Goal: Task Accomplishment & Management: Complete application form

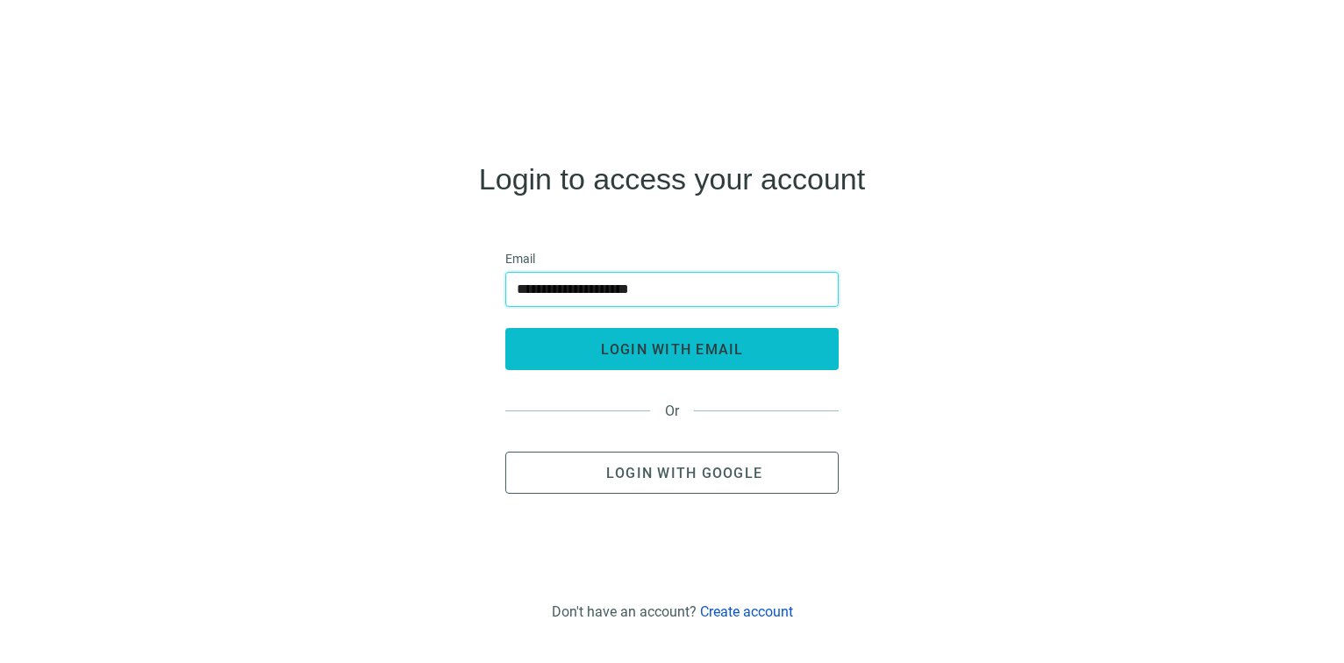
type input "**********"
click at [646, 351] on span "login with email" at bounding box center [672, 349] width 143 height 17
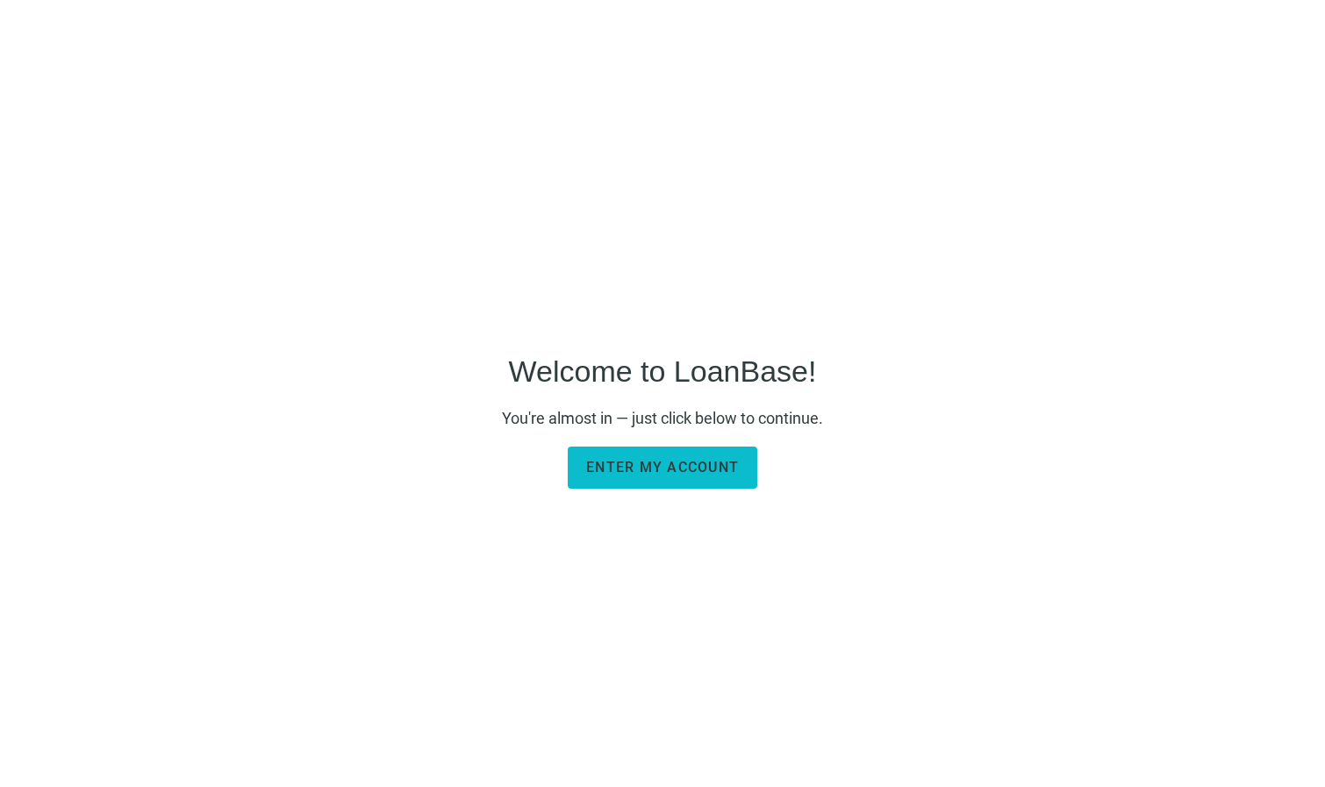
click at [704, 468] on span "Enter my account" at bounding box center [662, 467] width 153 height 17
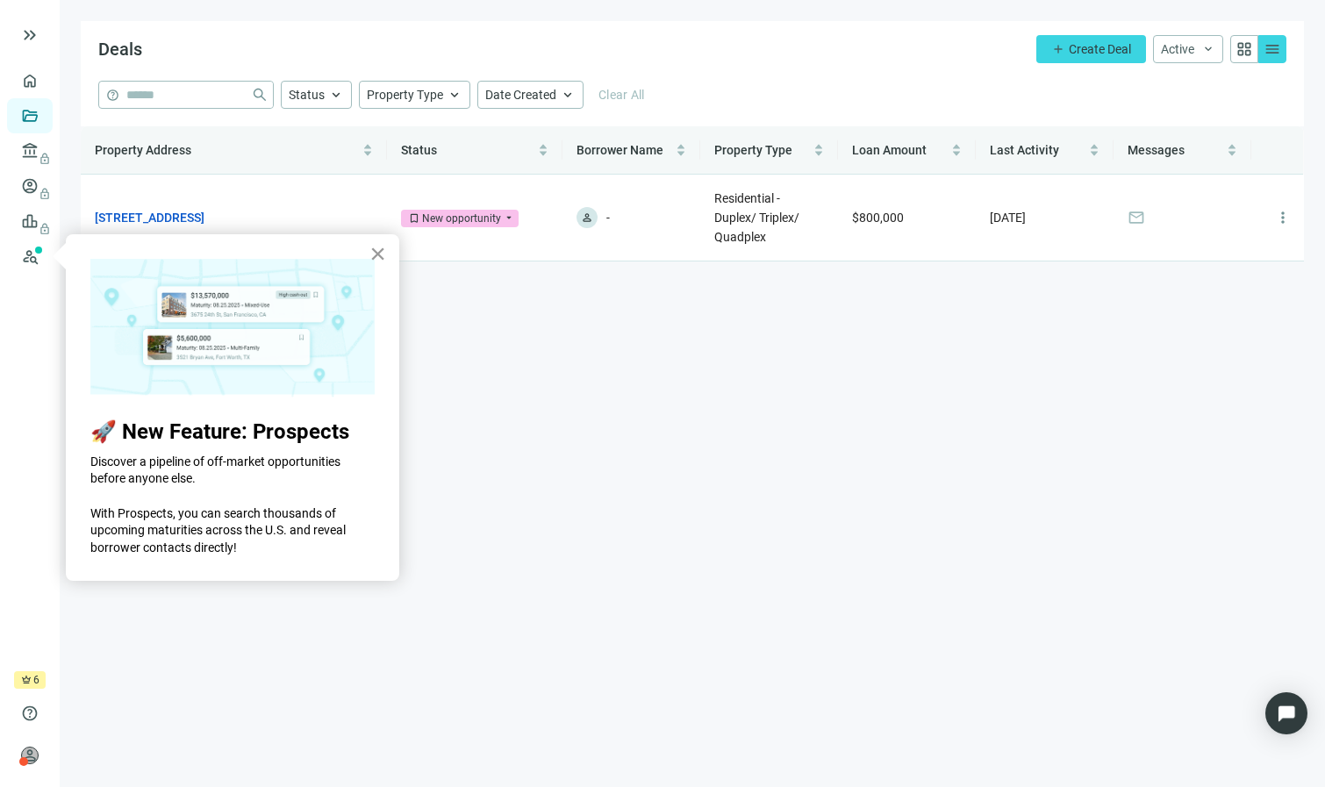
click at [379, 259] on button "×" at bounding box center [377, 253] width 17 height 28
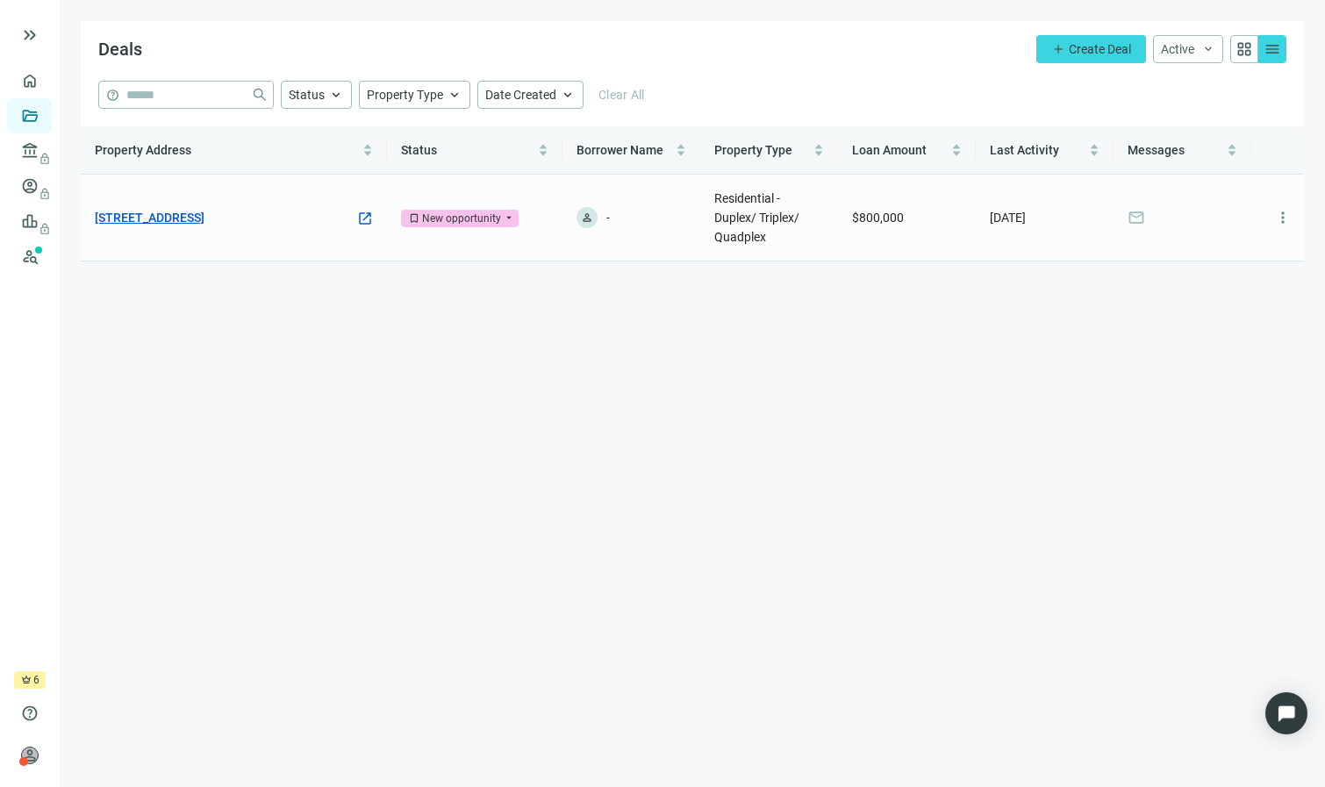
click at [204, 213] on link "3696 Coconut Rd, Palm Springs, FL 33461" at bounding box center [150, 217] width 110 height 19
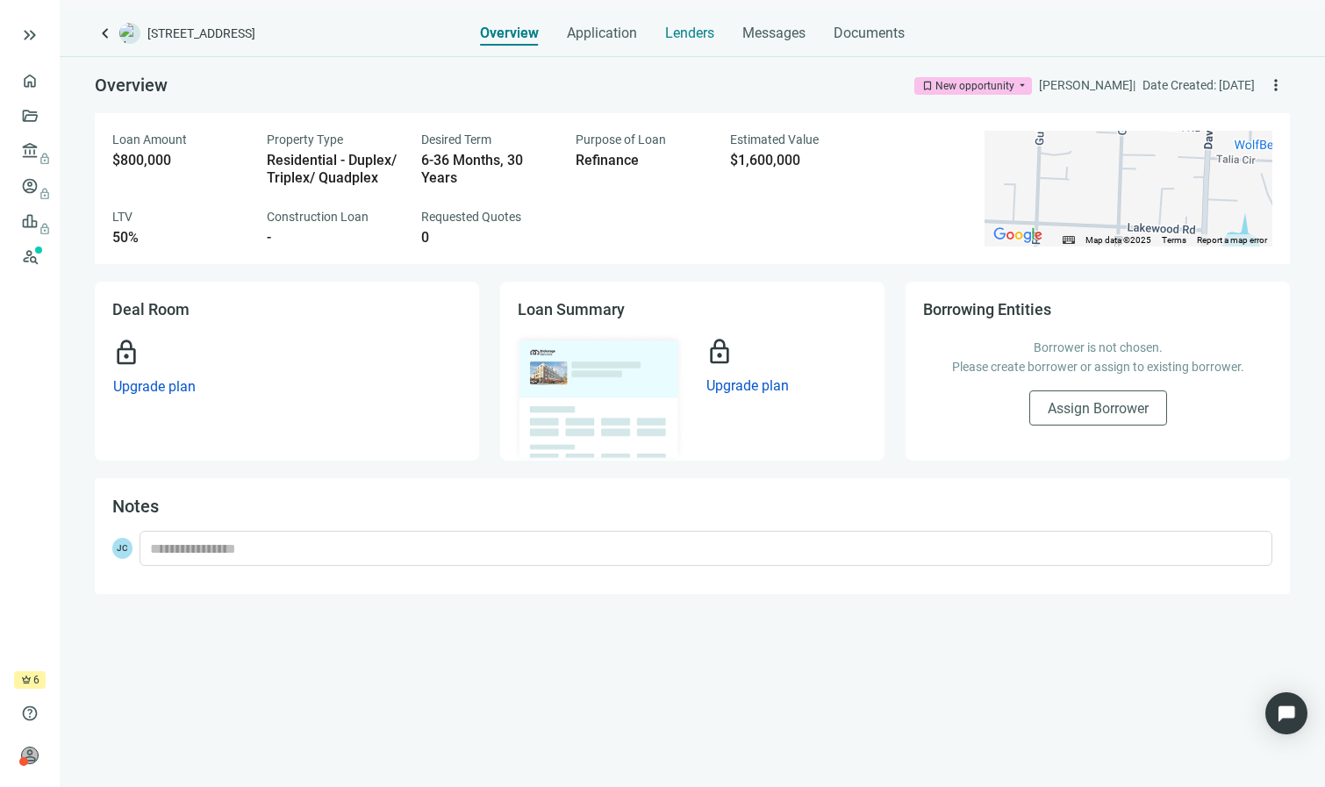
click at [698, 39] on span "Lenders" at bounding box center [689, 34] width 49 height 18
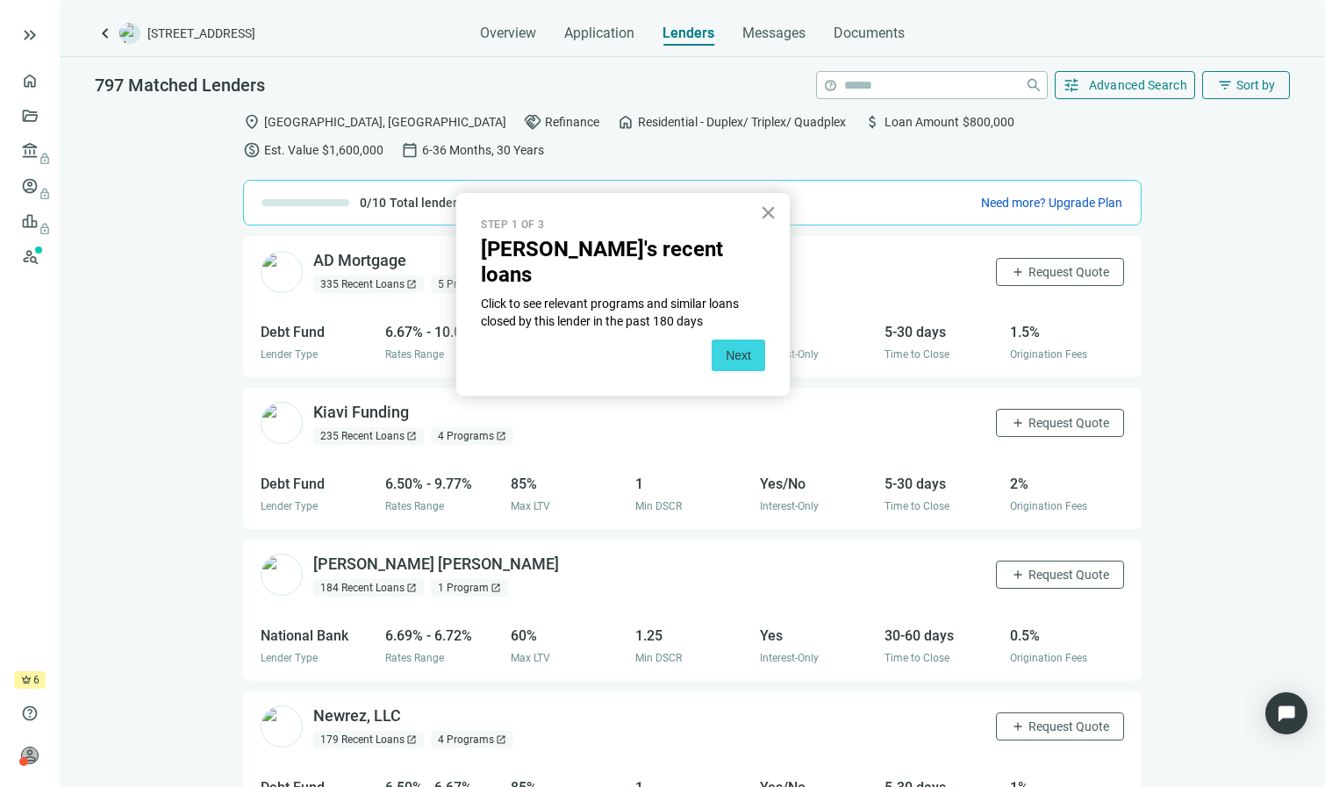
click at [764, 214] on button "×" at bounding box center [768, 212] width 17 height 28
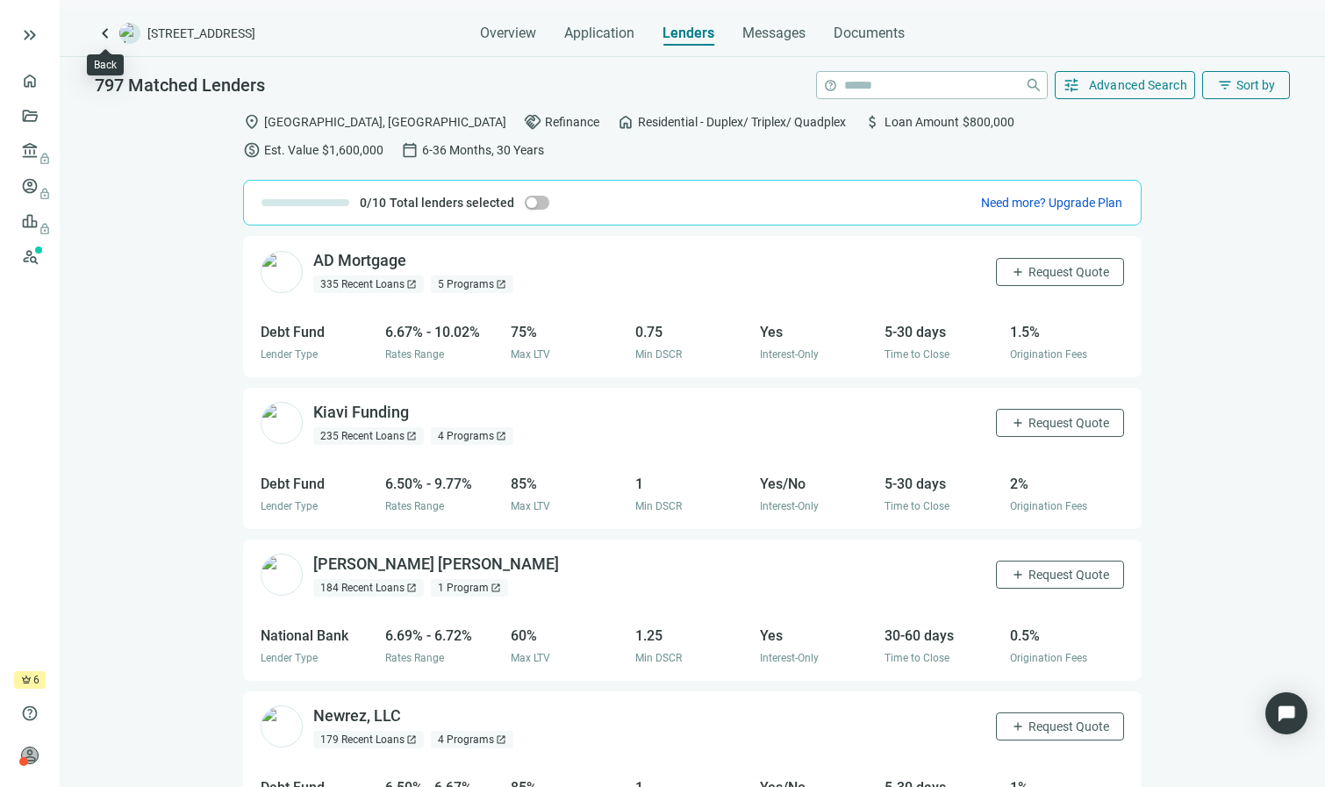
click at [104, 34] on span "keyboard_arrow_left" at bounding box center [105, 33] width 21 height 21
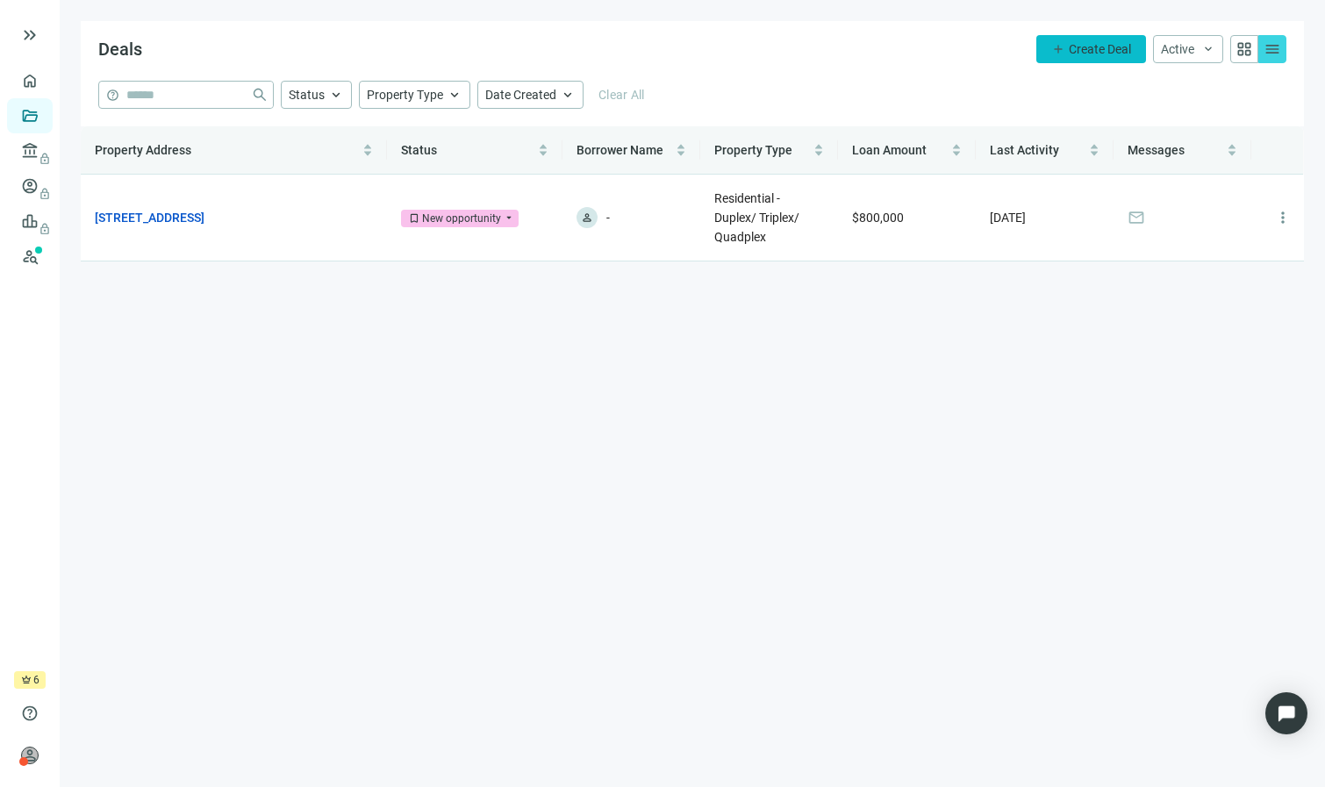
click at [1082, 49] on span "Create Deal" at bounding box center [1099, 49] width 62 height 14
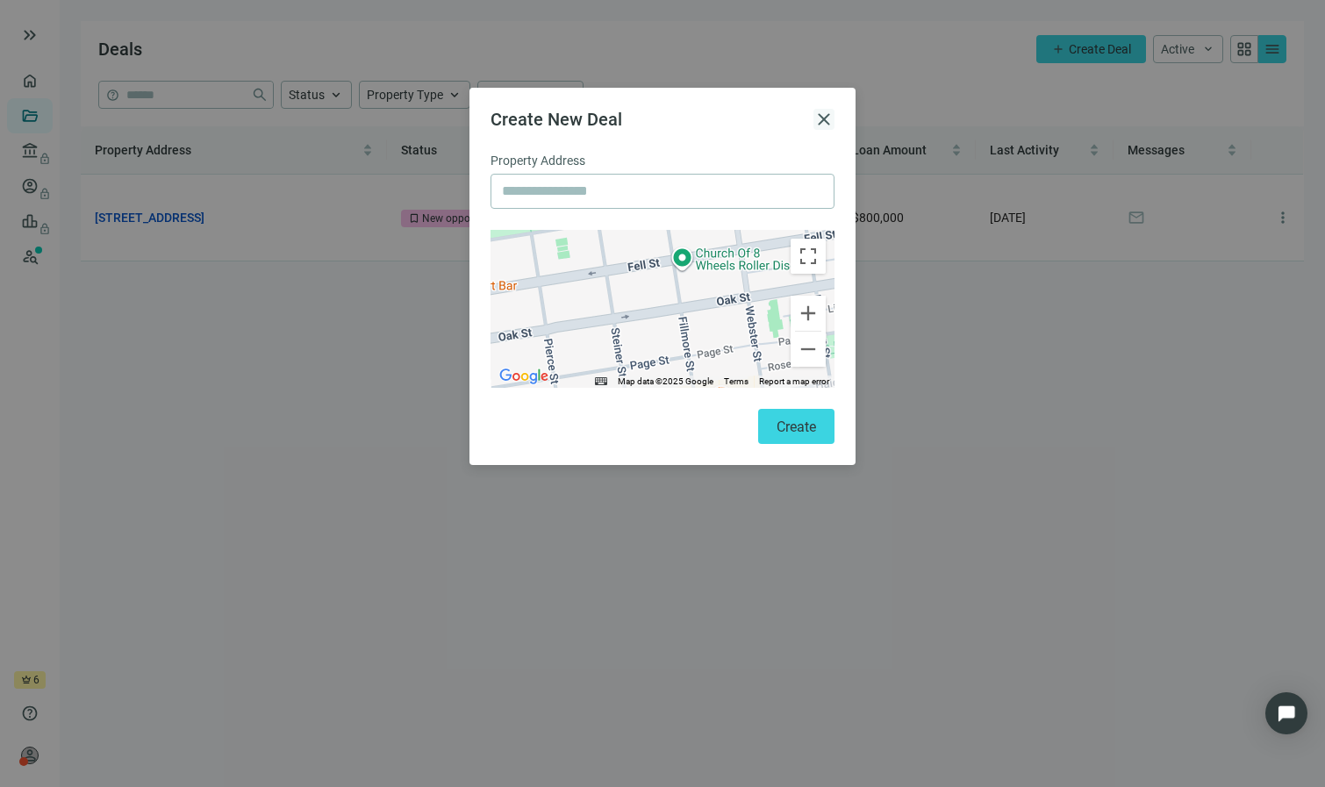
click at [825, 116] on span "close" at bounding box center [823, 119] width 21 height 21
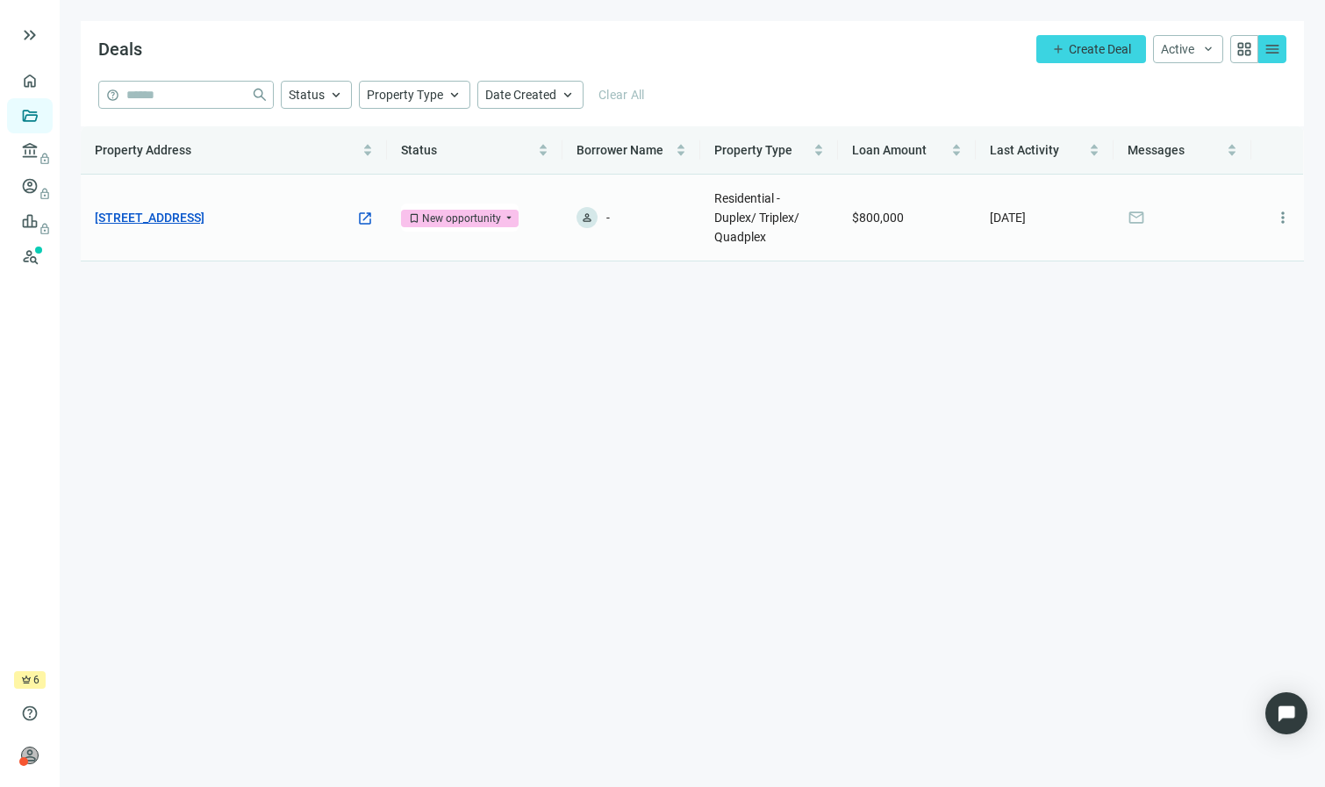
click at [204, 211] on link "3696 Coconut Rd, Palm Springs, FL 33461" at bounding box center [150, 217] width 110 height 19
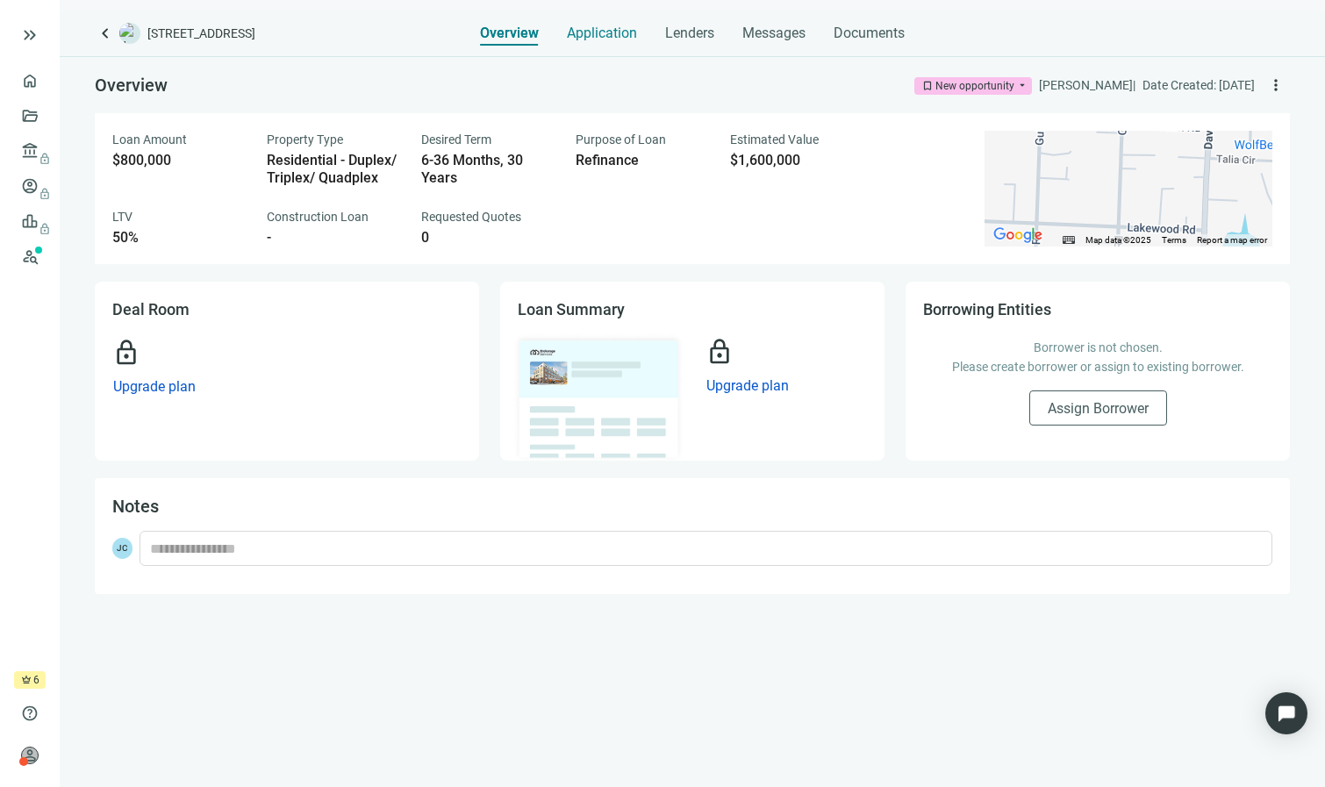
click at [593, 29] on span "Application" at bounding box center [602, 34] width 70 height 18
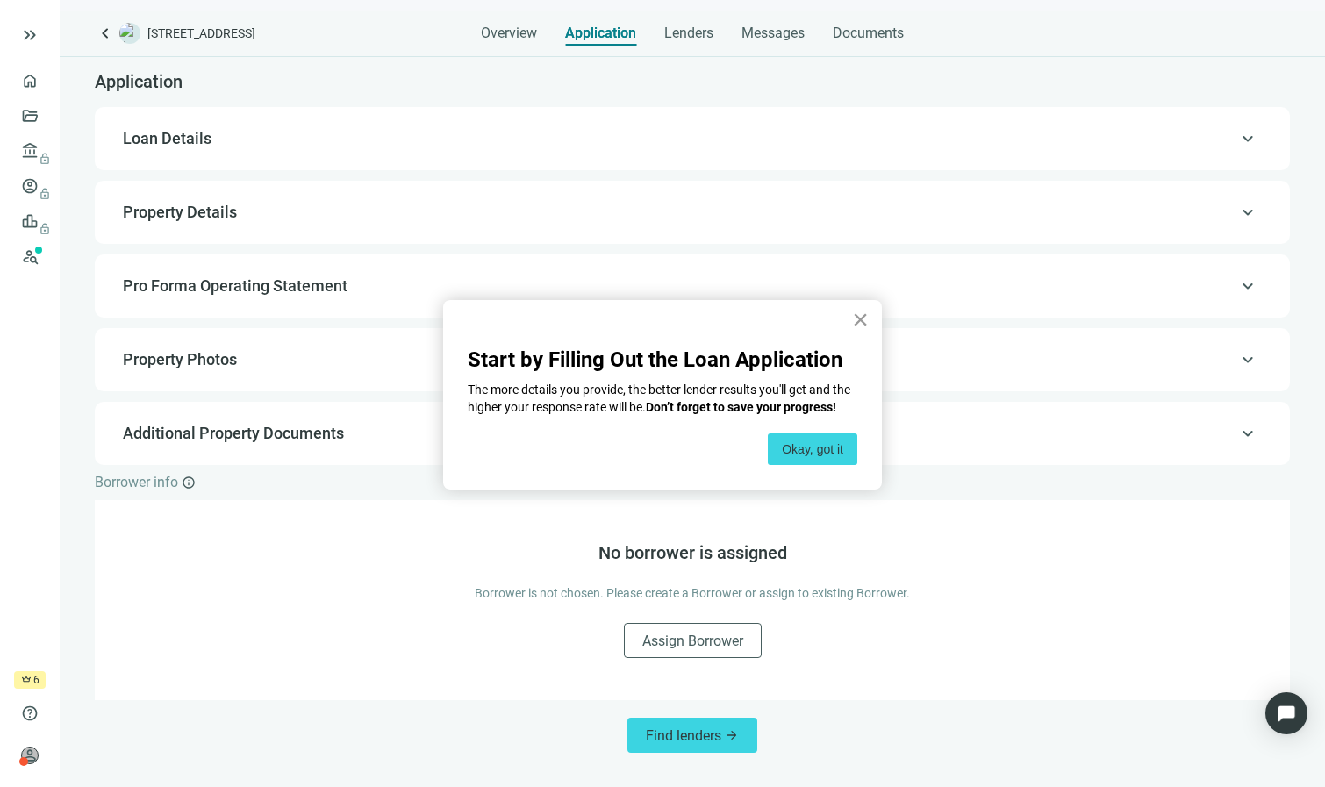
click at [862, 321] on button "×" at bounding box center [860, 319] width 17 height 28
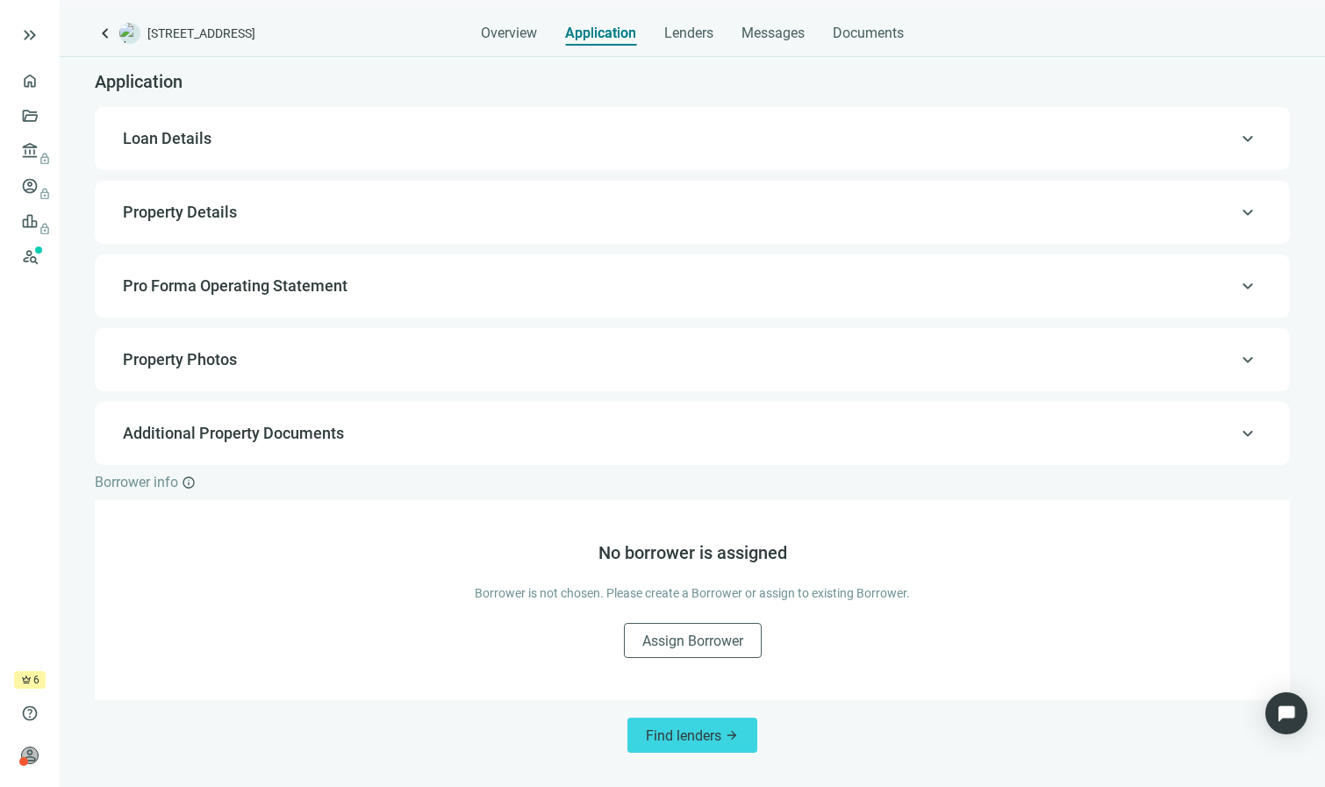
click at [1021, 147] on span "Loan Details" at bounding box center [690, 138] width 1135 height 21
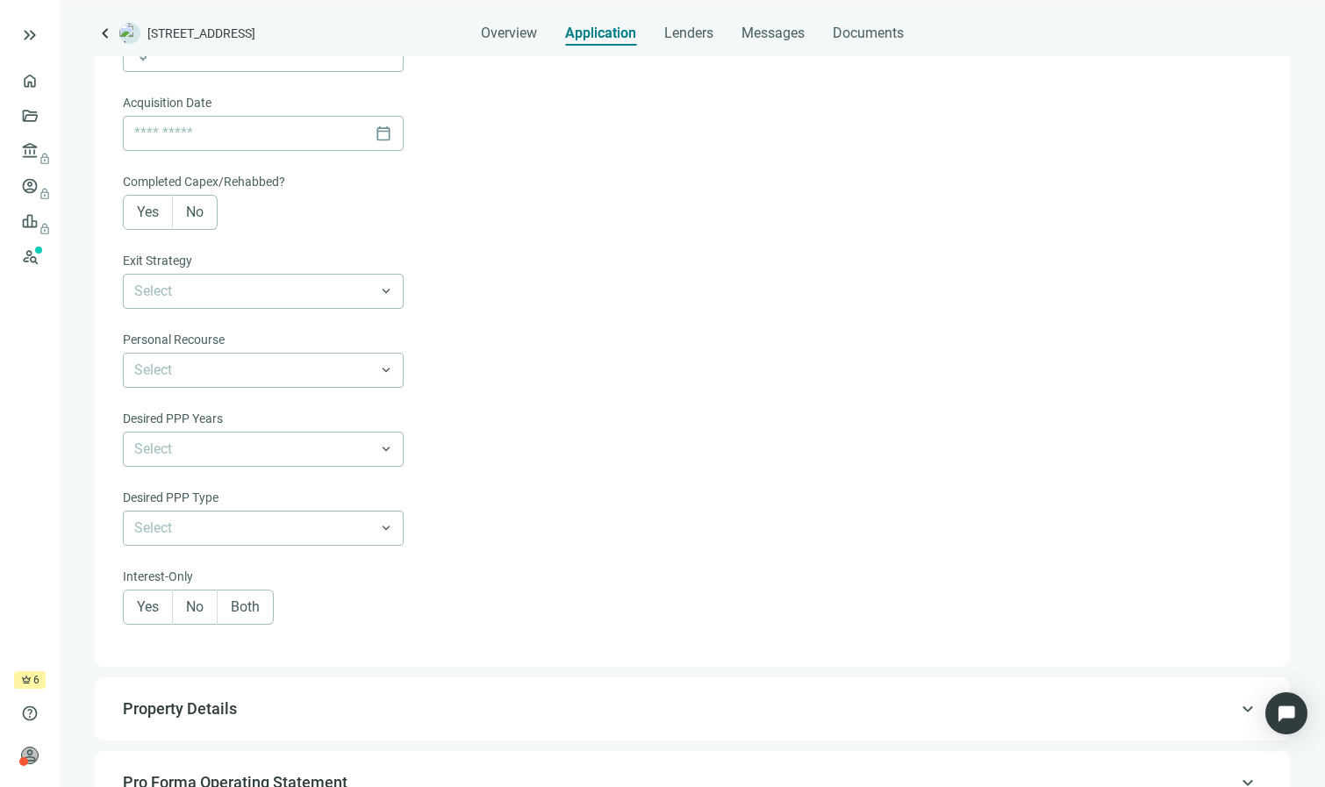
scroll to position [1018, 0]
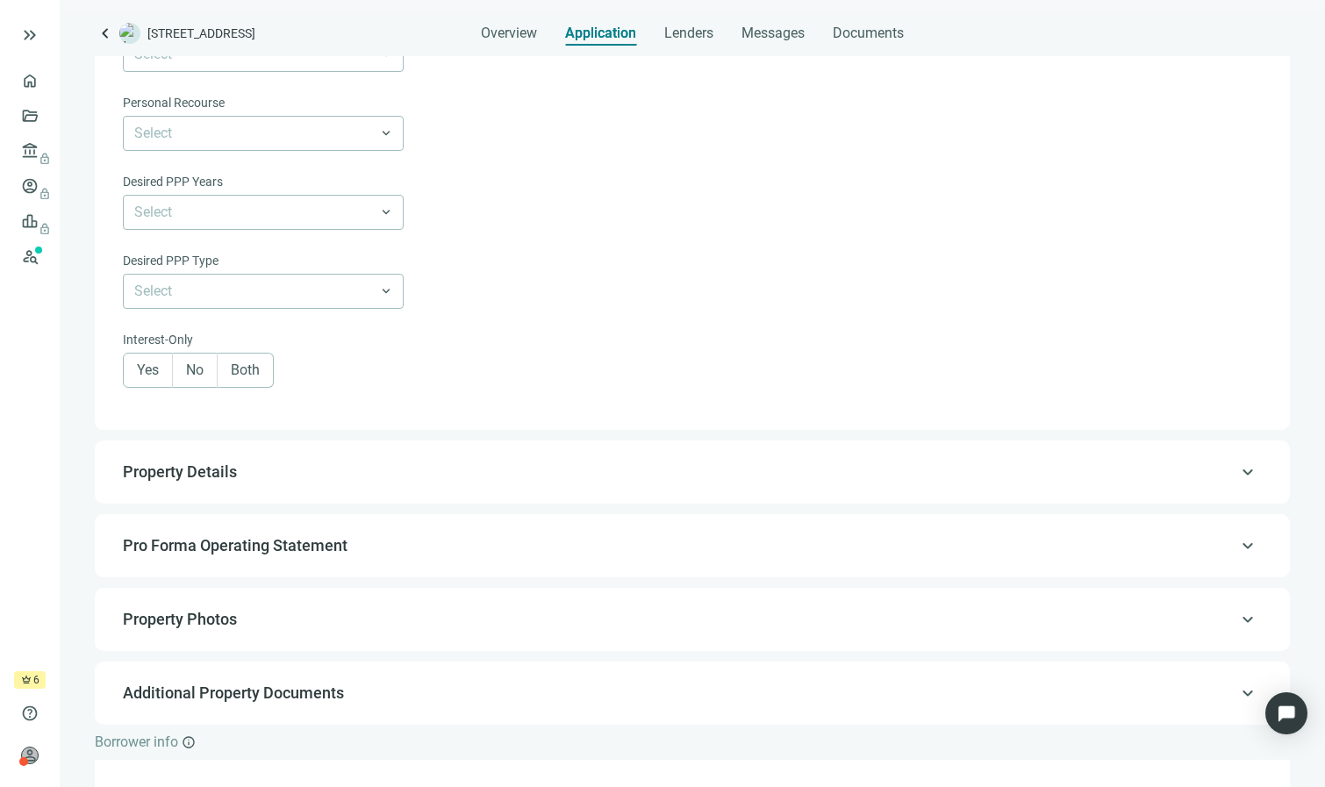
click at [815, 483] on div "keyboard_arrow_up Property Details" at bounding box center [692, 472] width 1160 height 42
type input "*"
type input "******"
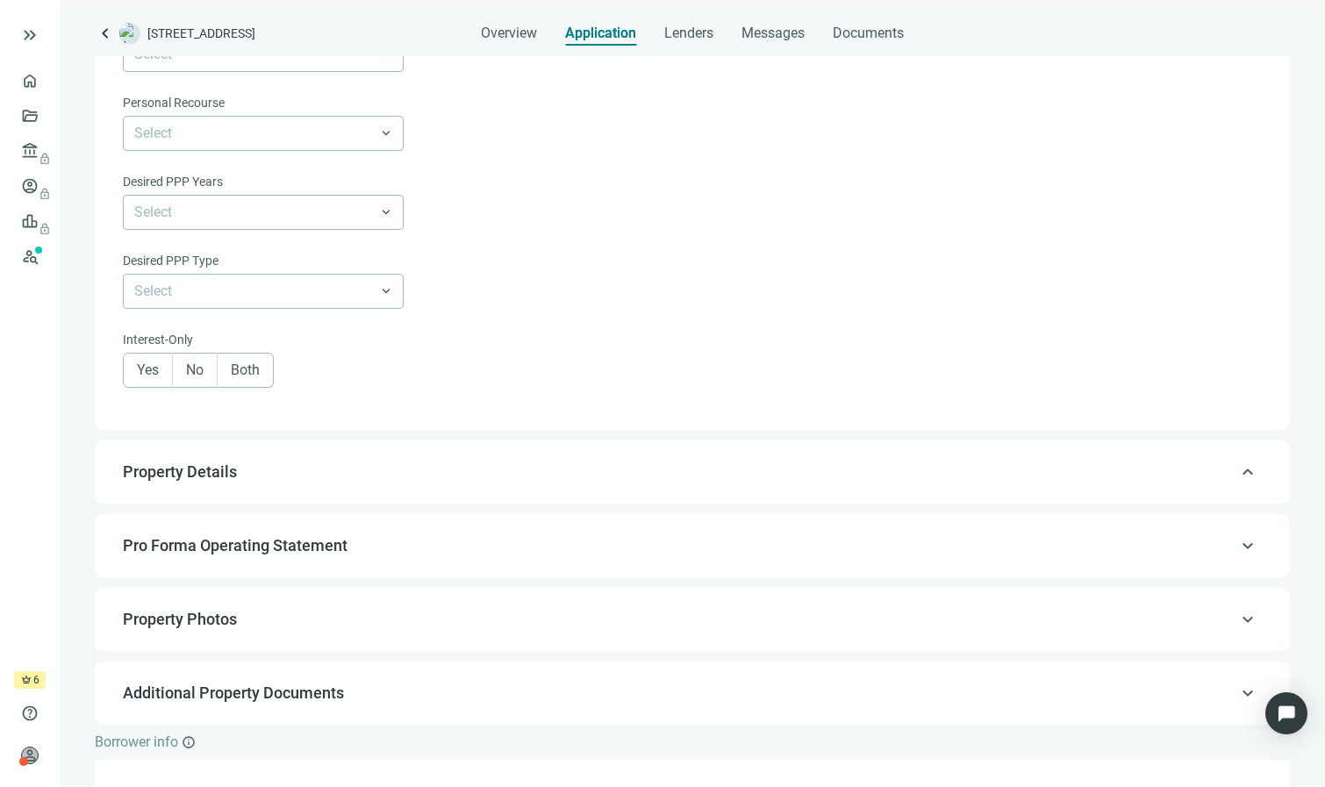
type input "*****"
type input "****"
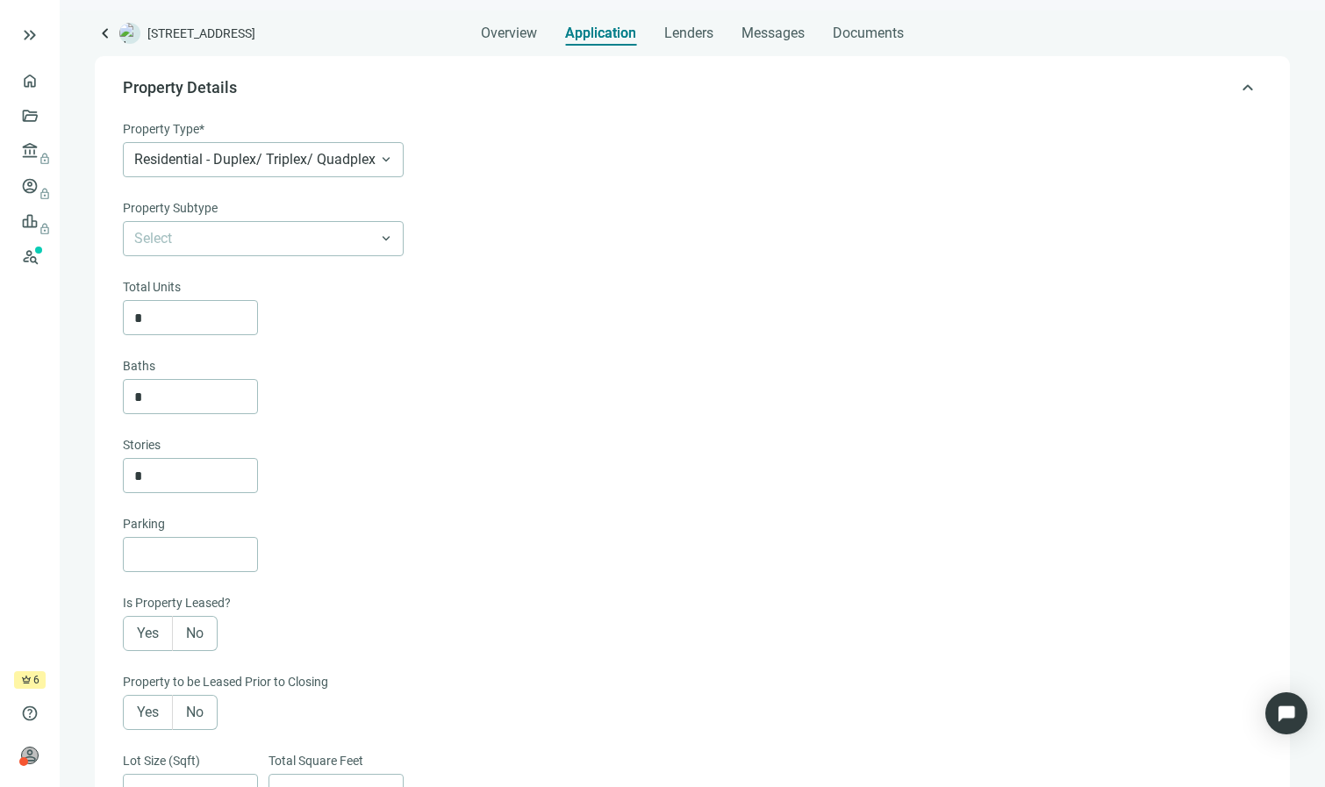
scroll to position [128, 0]
click at [389, 158] on span "Residential - Duplex/ Triplex/ Quadplex" at bounding box center [263, 155] width 258 height 33
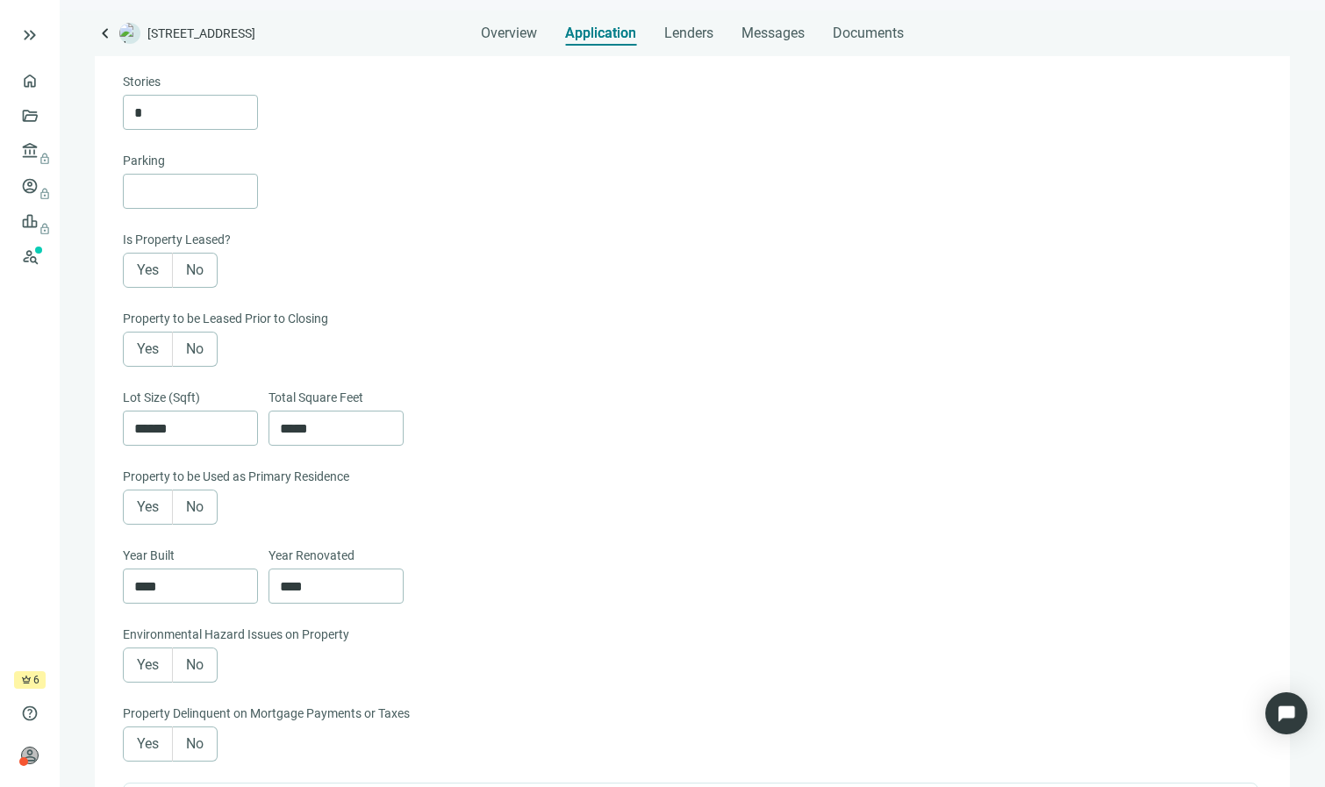
scroll to position [257, 0]
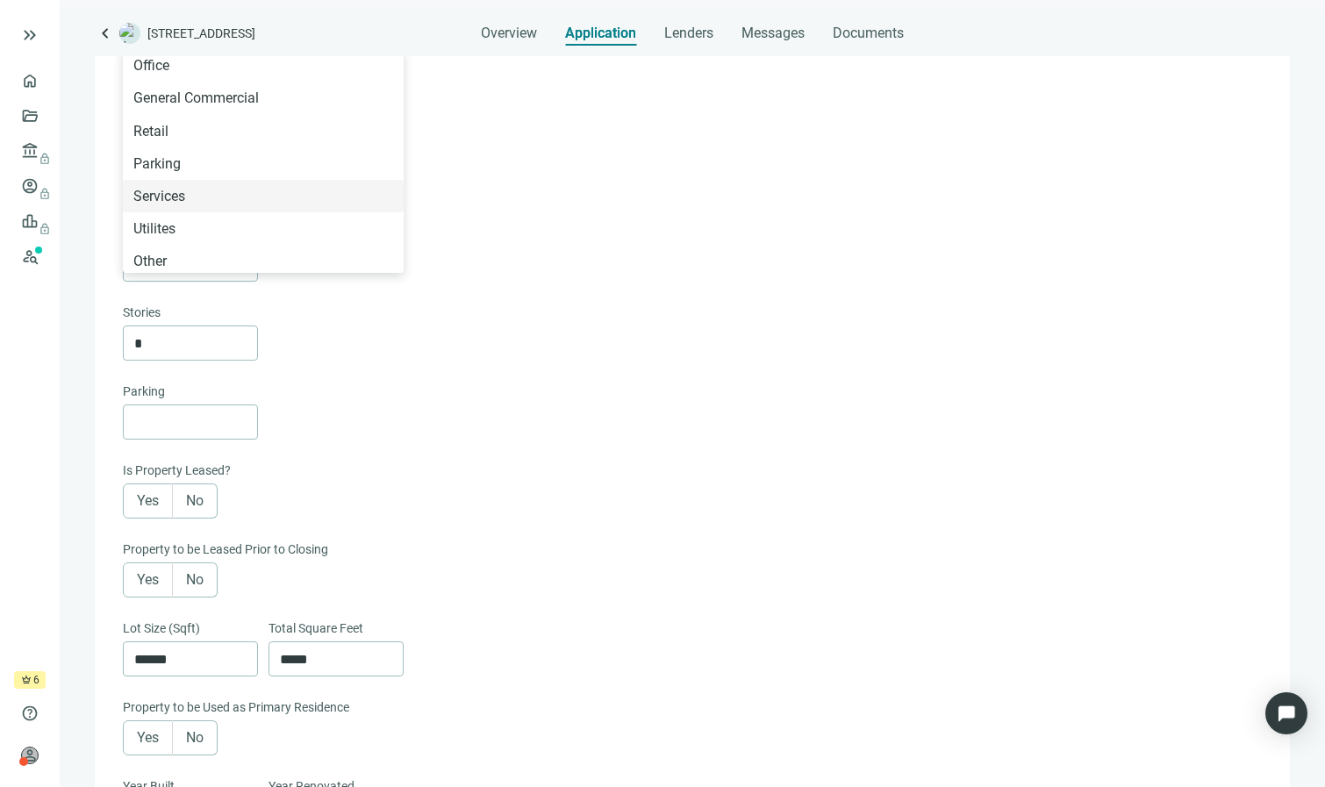
click at [554, 258] on div "*" at bounding box center [690, 263] width 1135 height 35
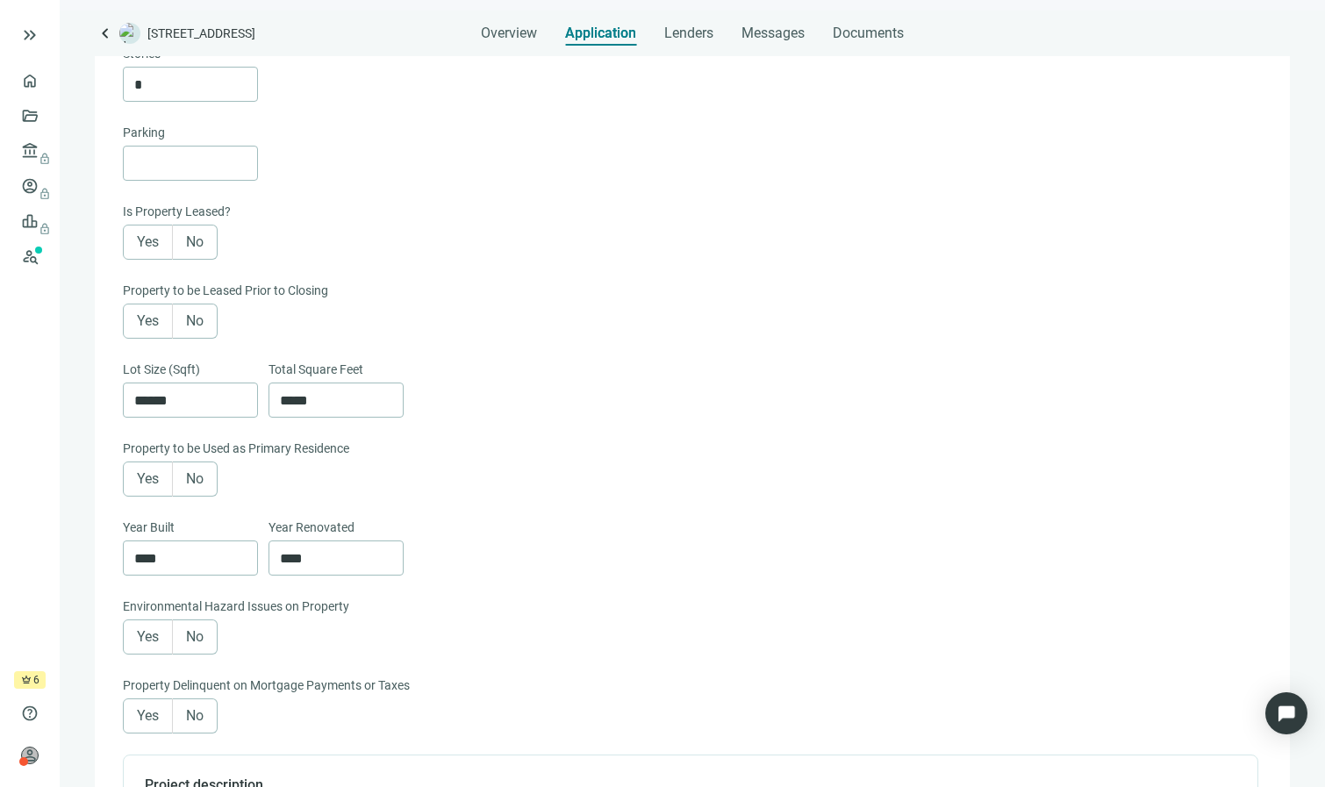
scroll to position [77, 0]
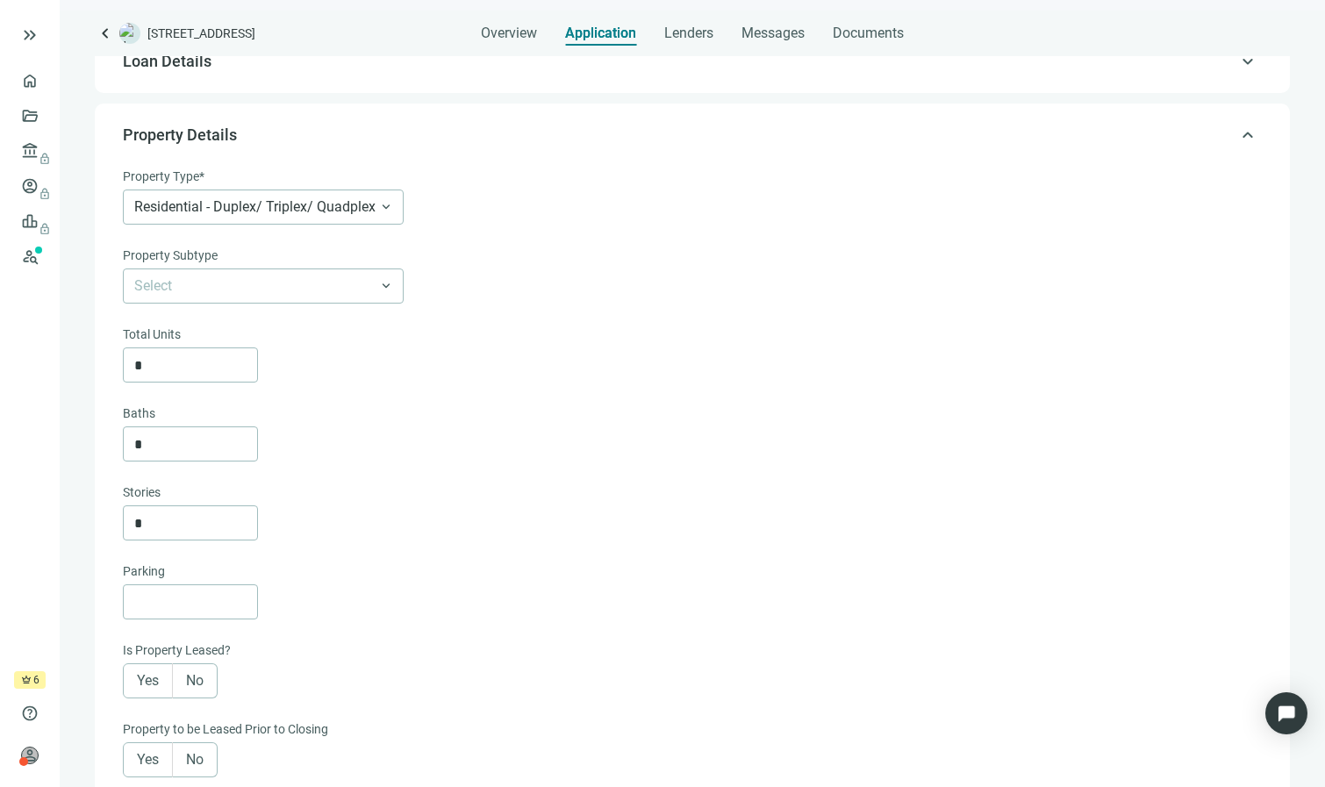
click at [589, 142] on span "Property Details" at bounding box center [690, 135] width 1135 height 21
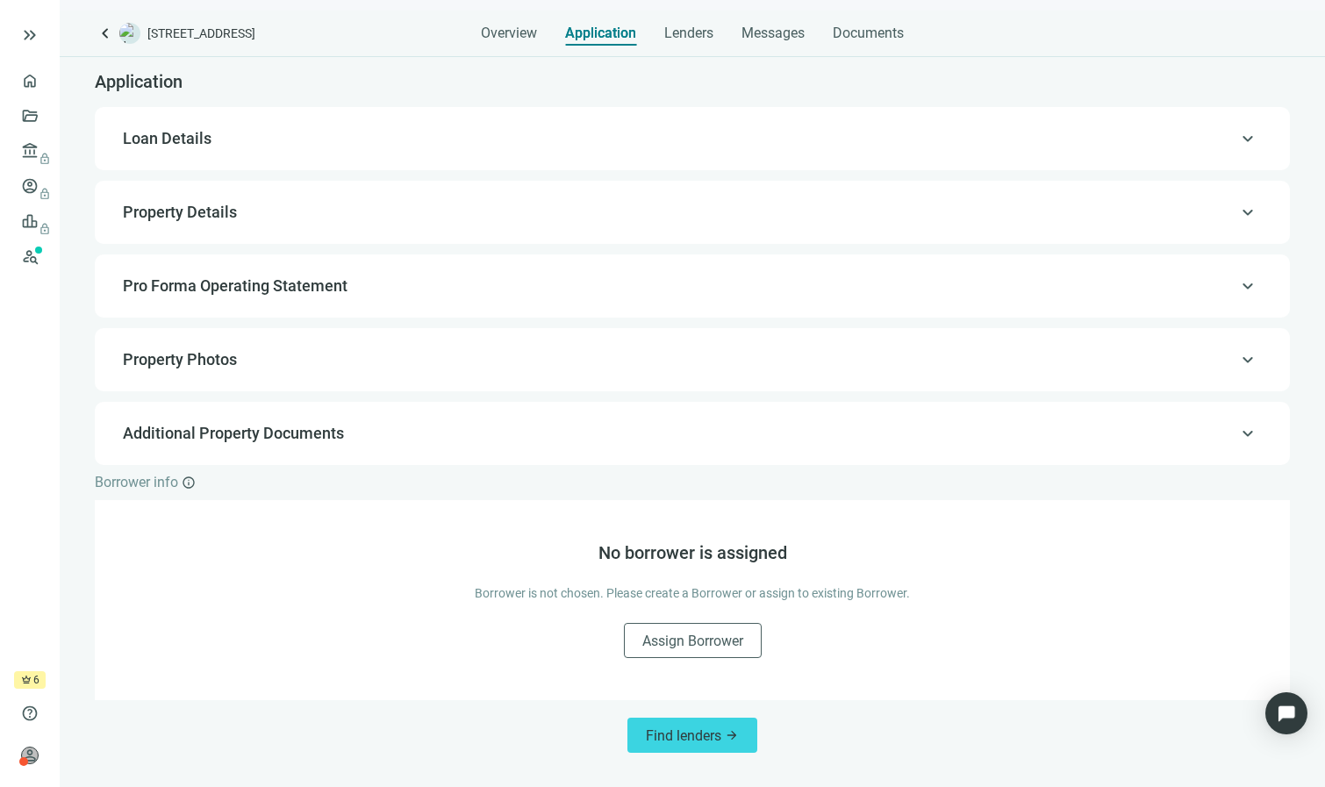
click at [589, 139] on span "Loan Details" at bounding box center [690, 138] width 1135 height 21
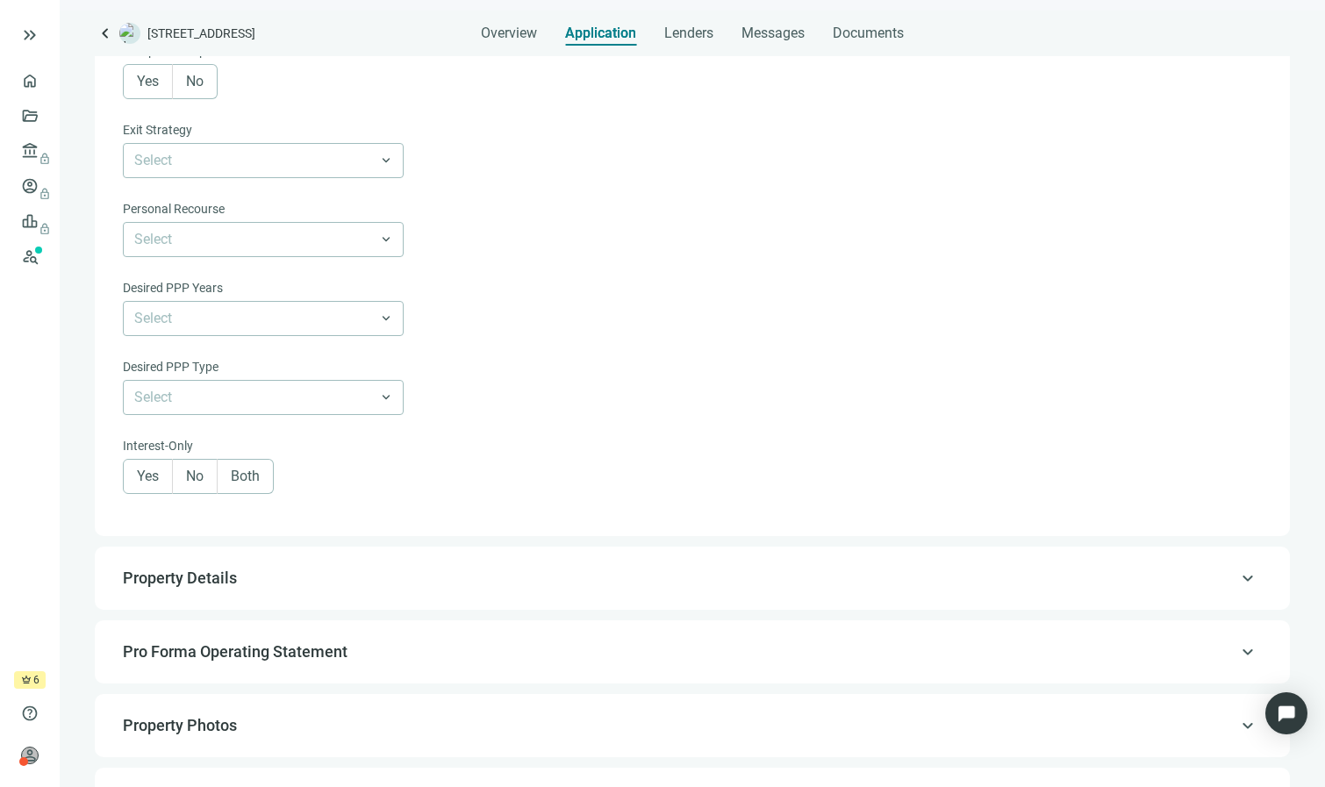
scroll to position [1026, 0]
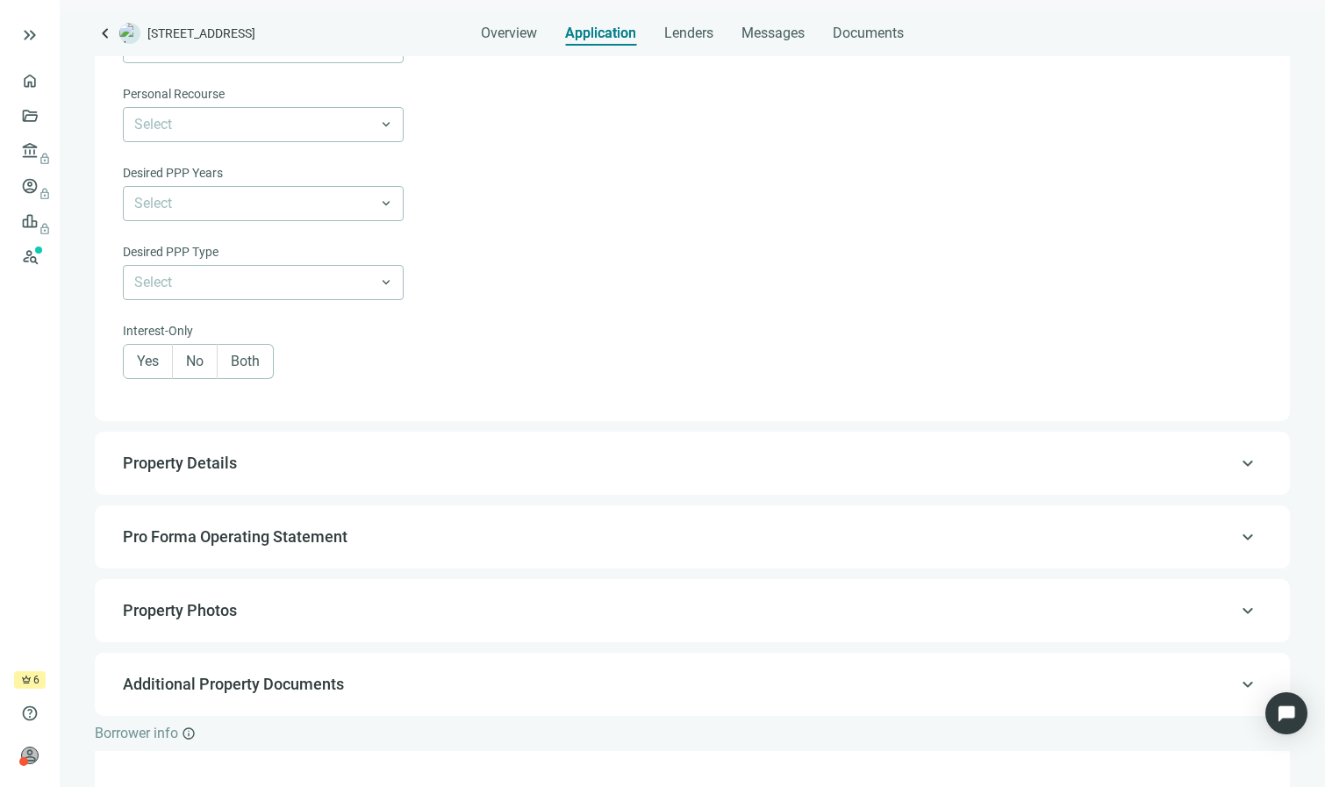
click at [484, 459] on span "Property Details" at bounding box center [690, 463] width 1135 height 21
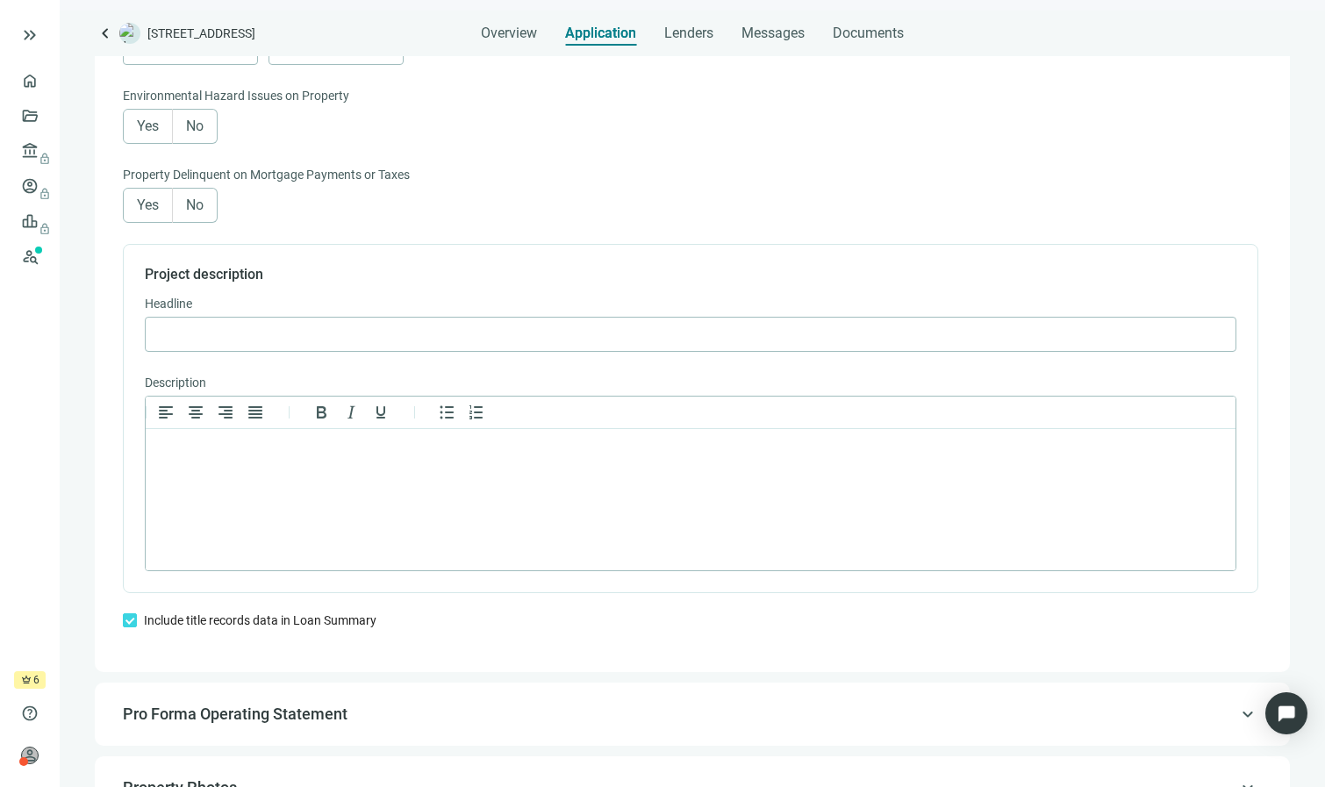
scroll to position [125, 0]
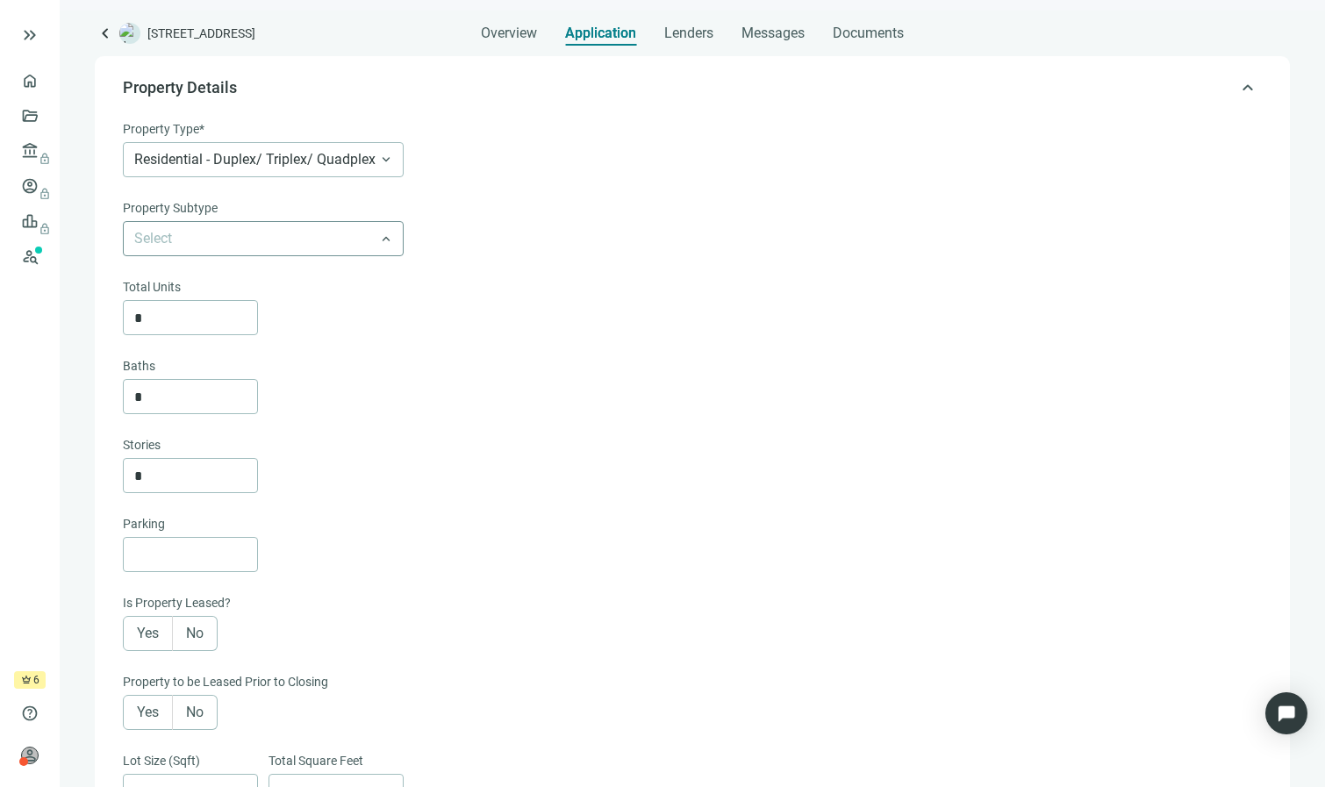
click at [379, 227] on span at bounding box center [263, 238] width 258 height 33
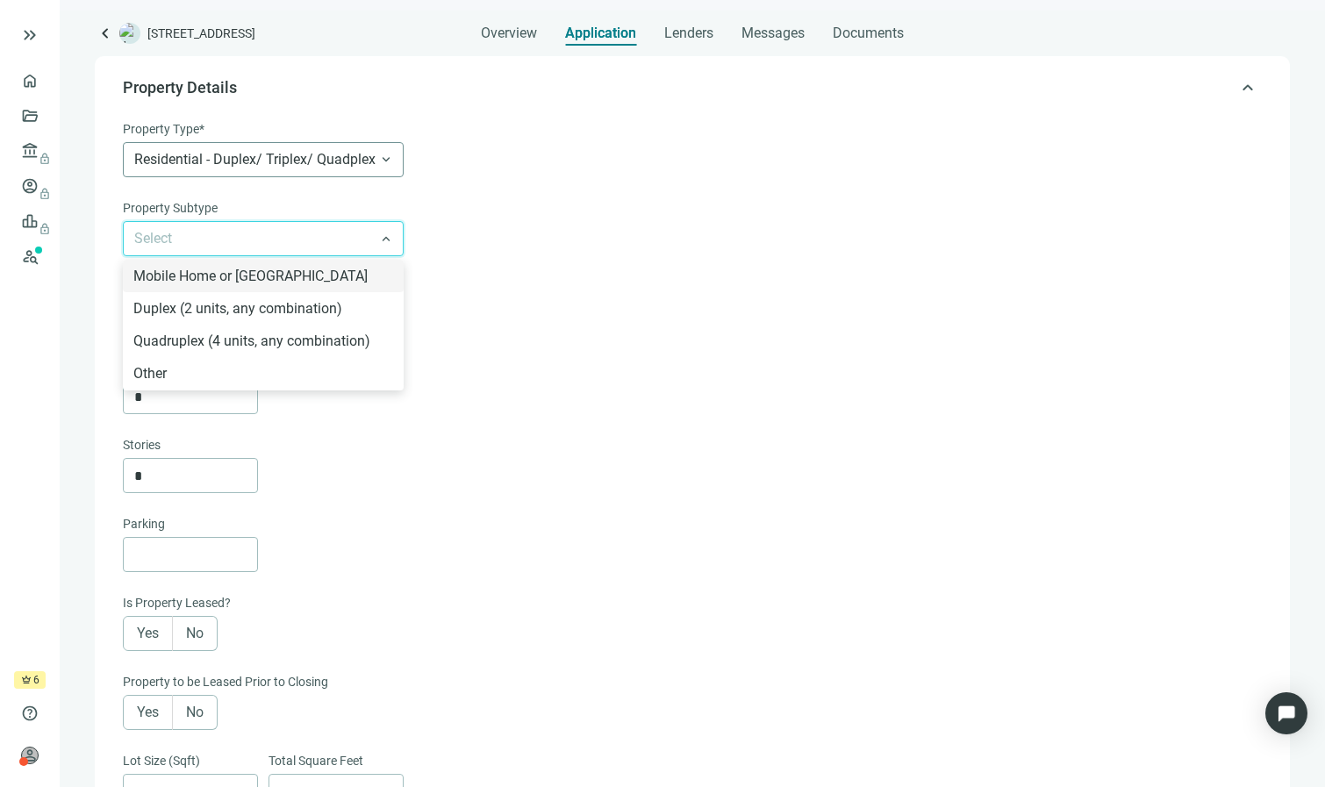
click at [387, 165] on span "Residential - Duplex/ Triplex/ Quadplex" at bounding box center [263, 159] width 258 height 33
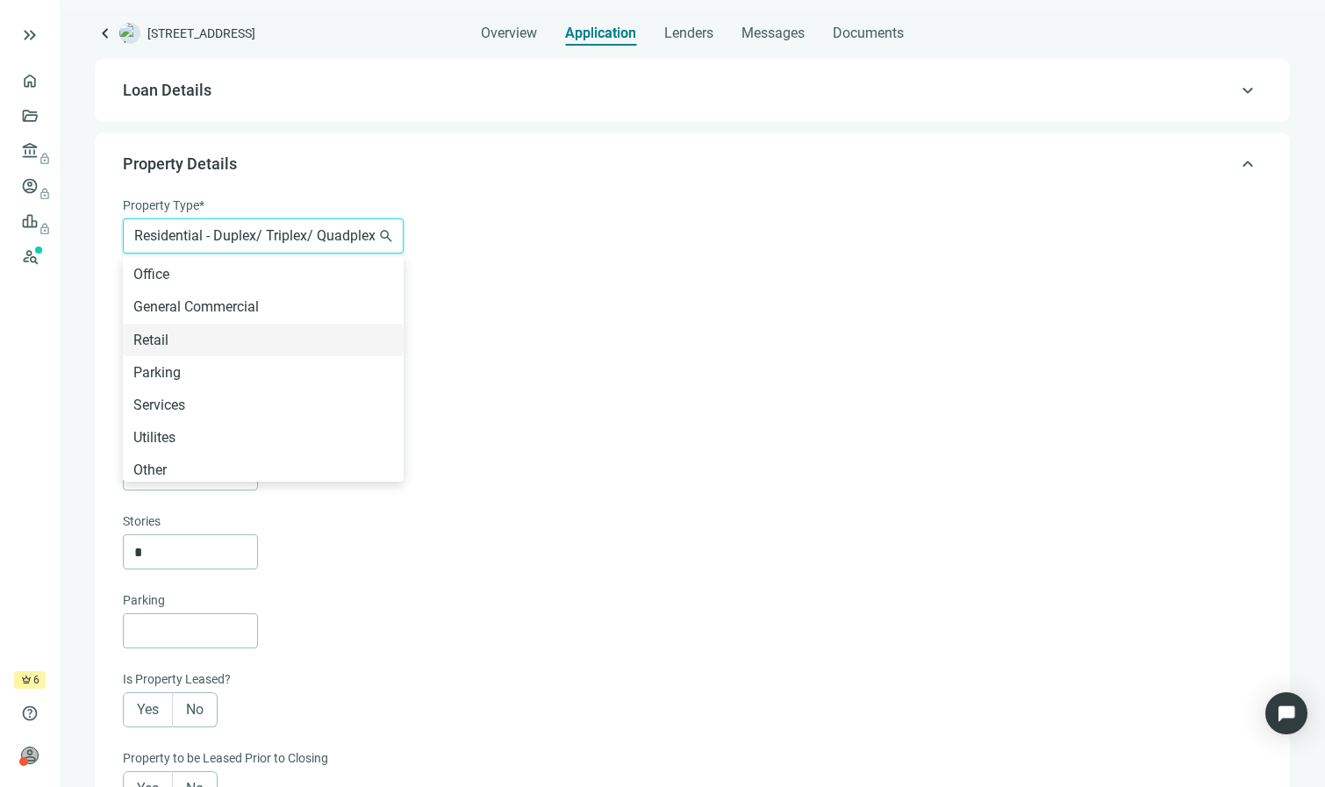
scroll to position [0, 0]
